Goal: Task Accomplishment & Management: Use online tool/utility

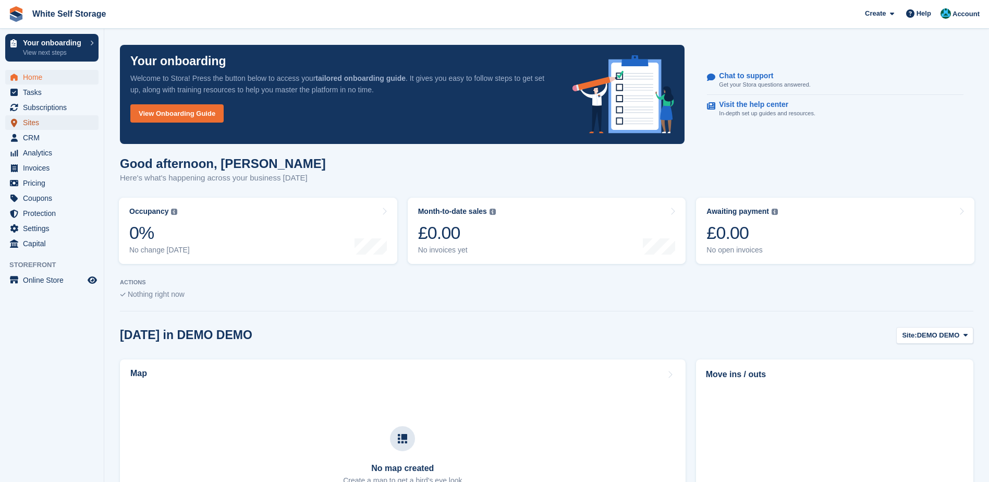
click at [36, 119] on span "Sites" at bounding box center [54, 122] width 63 height 15
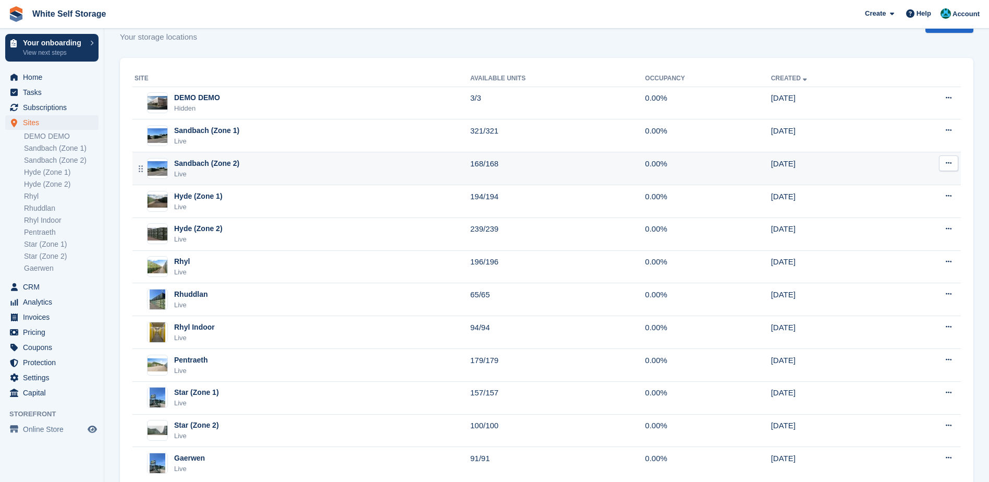
scroll to position [57, 0]
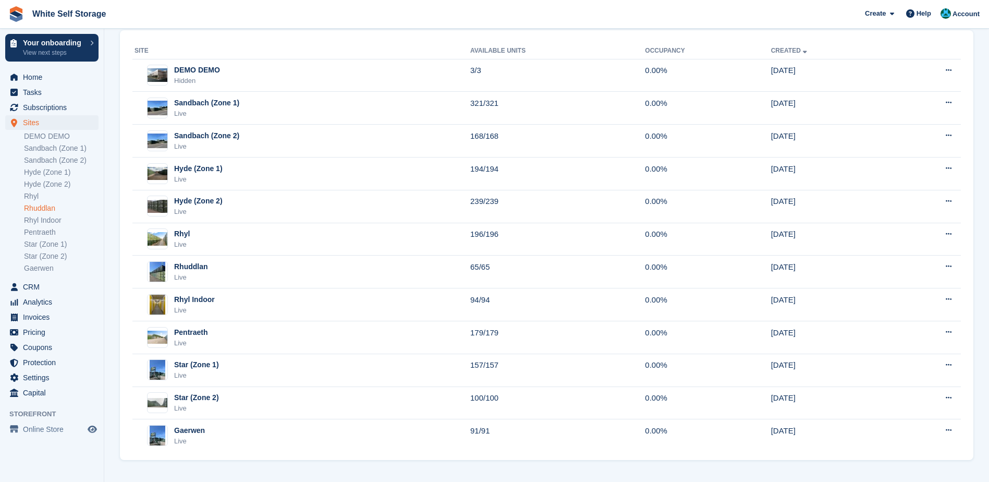
click at [50, 211] on link "Rhuddlan" at bounding box center [61, 208] width 75 height 10
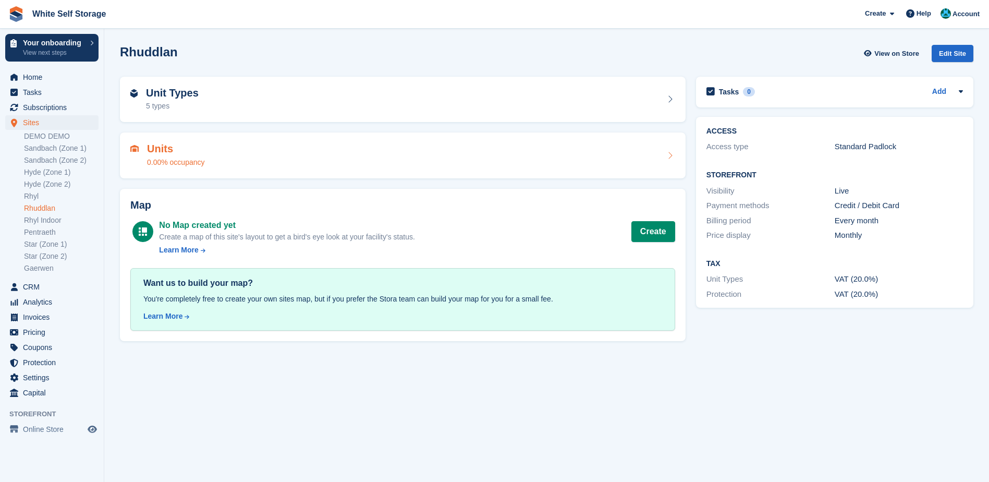
click at [332, 142] on div "Units 0.00% occupancy" at bounding box center [403, 155] width 566 height 46
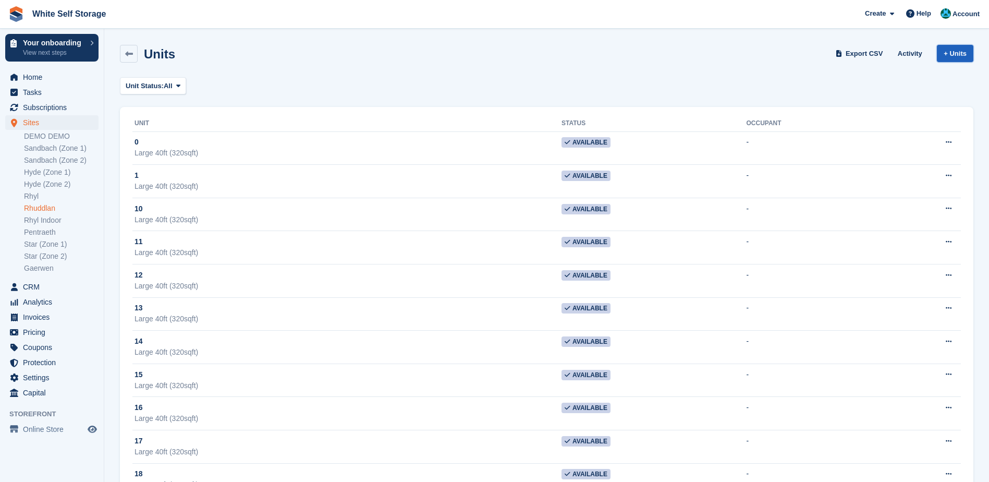
click at [956, 51] on link "+ Units" at bounding box center [955, 53] width 37 height 17
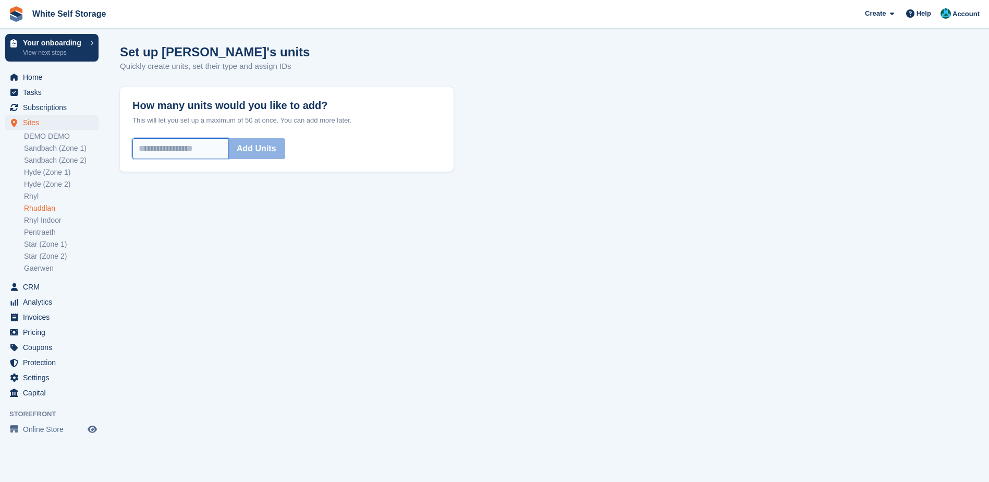
click at [165, 157] on input "How many units would you like to add?" at bounding box center [180, 148] width 96 height 21
type input "*"
type input "**"
click at [253, 156] on button "Add Units" at bounding box center [256, 148] width 57 height 21
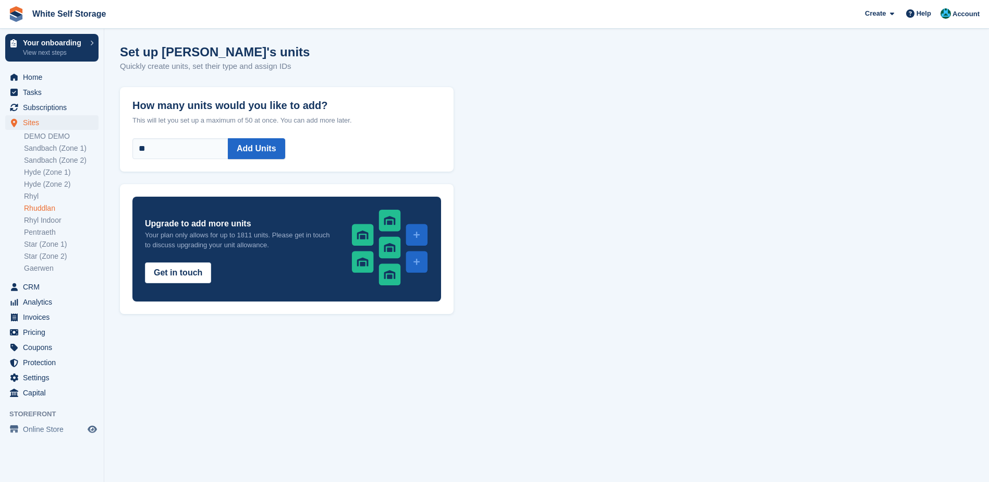
click at [774, 261] on div "How many units would you like to add? This will let you set up a maximum of 50 …" at bounding box center [547, 200] width 854 height 227
